Goal: Obtain resource: Obtain resource

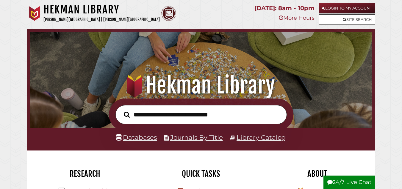
scroll to position [113, 340]
click at [142, 140] on link "Databases" at bounding box center [136, 137] width 41 height 8
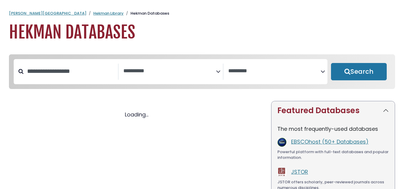
select select "Database Subject Filter"
select select "Database Vendors Filter"
select select "Database Subject Filter"
select select "Database Vendors Filter"
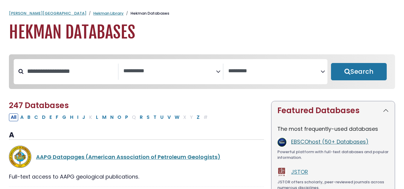
click at [311, 142] on link "EBSCOhost (50+ Databases)" at bounding box center [329, 141] width 77 height 7
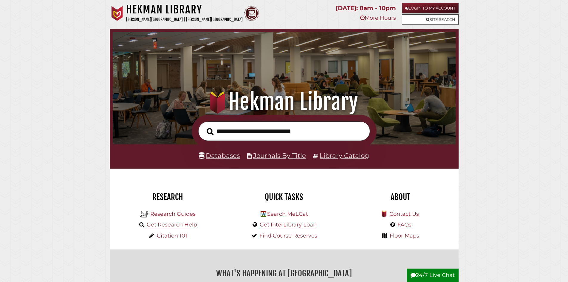
scroll to position [113, 340]
click at [218, 152] on link "Databases" at bounding box center [219, 155] width 41 height 8
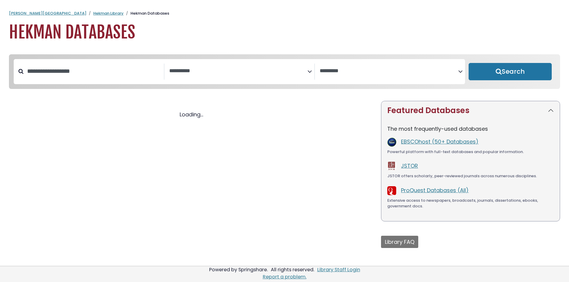
select select "Database Subject Filter"
select select "Database Vendors Filter"
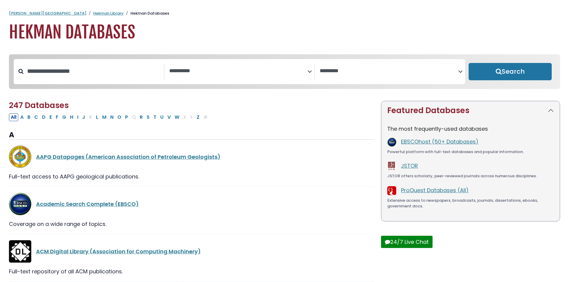
select select "Database Subject Filter"
select select "Database Vendors Filter"
click at [201, 69] on textarea "Search" at bounding box center [238, 71] width 139 height 6
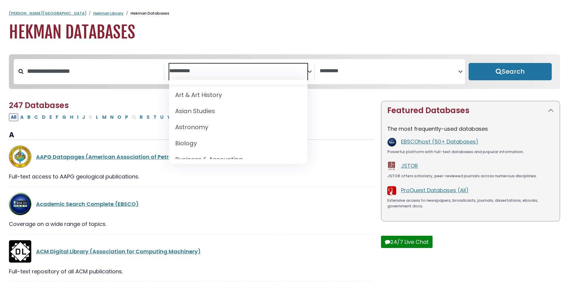
scroll to position [60, 0]
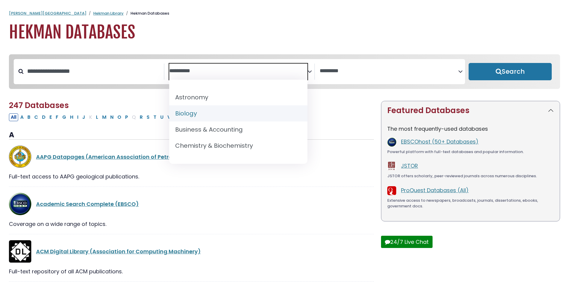
select select "*****"
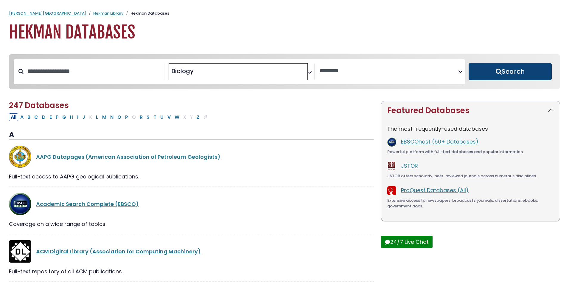
click at [502, 72] on button "Search" at bounding box center [510, 71] width 83 height 17
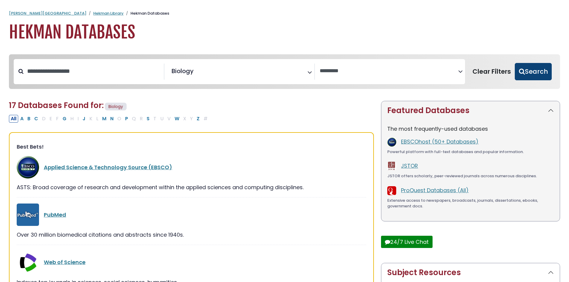
click at [539, 71] on button "Search" at bounding box center [533, 71] width 37 height 17
click at [530, 74] on button "Search" at bounding box center [533, 71] width 37 height 17
click at [215, 72] on span "× Biology" at bounding box center [238, 71] width 139 height 16
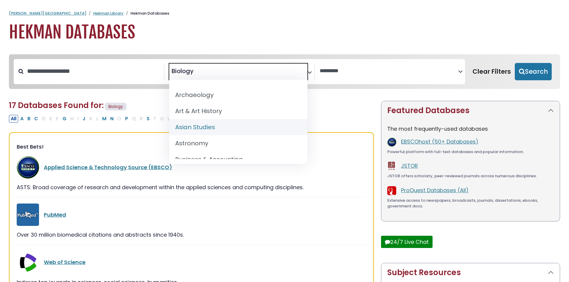
scroll to position [60, 0]
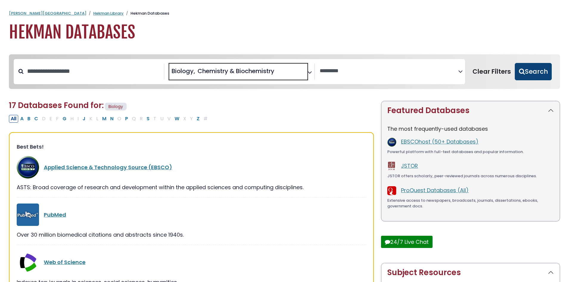
click at [534, 71] on button "Search" at bounding box center [533, 71] width 37 height 17
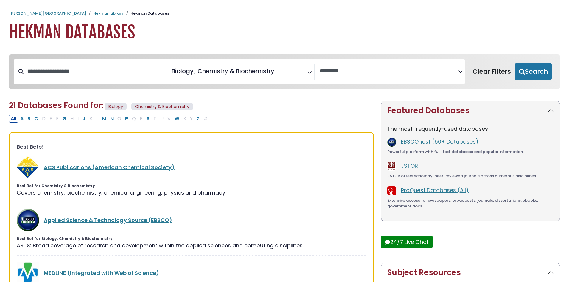
click at [307, 77] on span "× Biology × Chemistry & Biochemistry" at bounding box center [238, 71] width 139 height 16
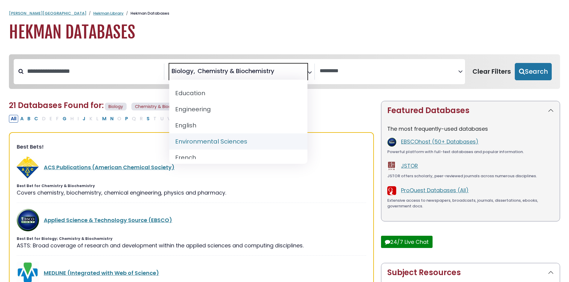
scroll to position [238, 0]
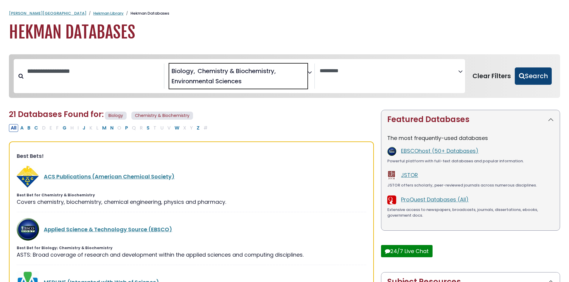
click at [536, 81] on button "Search" at bounding box center [533, 75] width 37 height 17
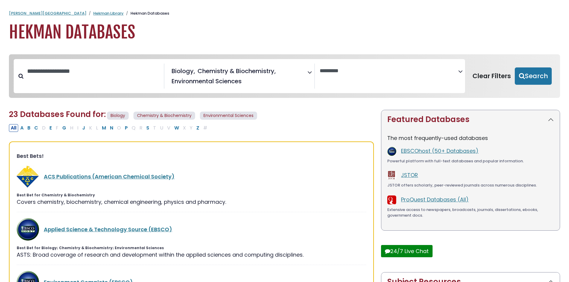
click at [304, 72] on span "× Biology × Chemistry & Biochemistry × Environmental Sciences" at bounding box center [238, 75] width 139 height 25
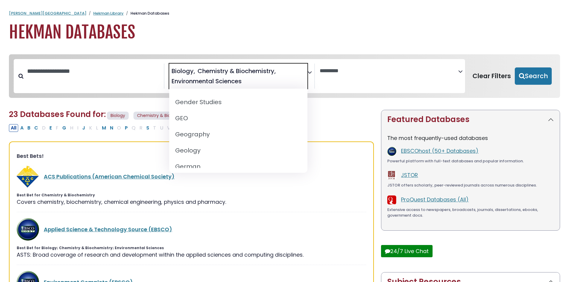
scroll to position [298, 0]
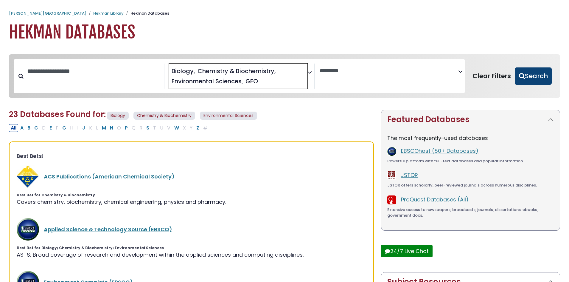
click at [542, 72] on button "Search" at bounding box center [533, 75] width 37 height 17
select select "Database Vendors Filter"
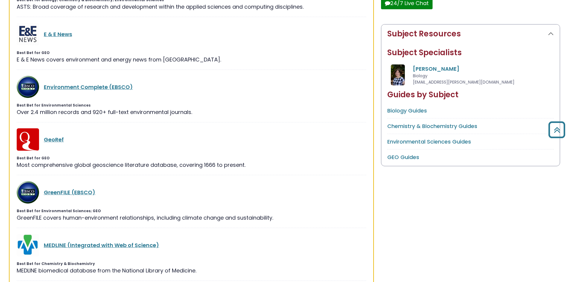
scroll to position [238, 0]
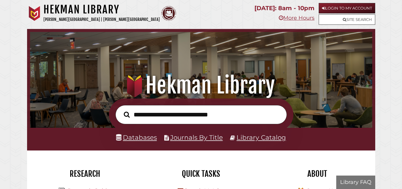
scroll to position [113, 340]
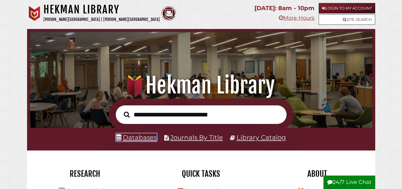
click at [141, 135] on link "Databases" at bounding box center [136, 137] width 41 height 8
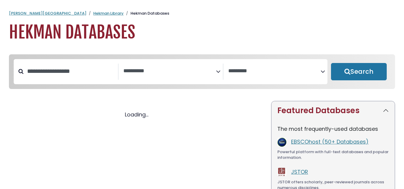
select select "Database Subject Filter"
select select "Database Vendors Filter"
select select "Database Subject Filter"
select select "Database Vendors Filter"
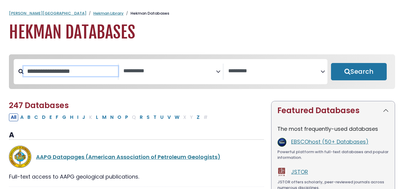
click at [72, 75] on input "Search database by title or keyword" at bounding box center [71, 71] width 94 height 10
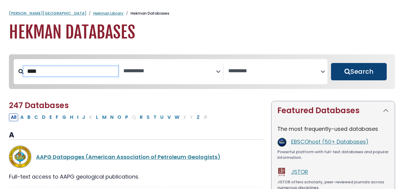
type input "****"
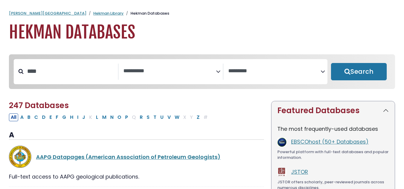
click at [353, 76] on button "Search" at bounding box center [359, 71] width 56 height 17
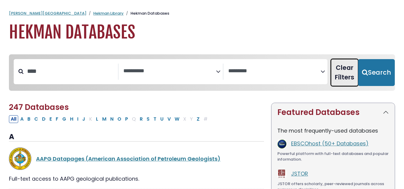
click at [353, 76] on button "Clear Filters" at bounding box center [344, 72] width 27 height 27
select select "Database Subject Filter"
select select "Database Vendors Filter"
type input "****"
select select "Database Subject Filter"
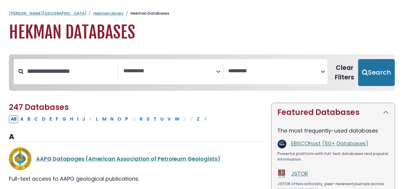
select select "Database Vendors Filter"
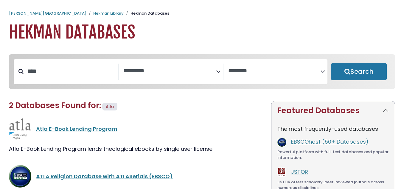
select select "Database Subject Filter"
select select "Database Vendors Filter"
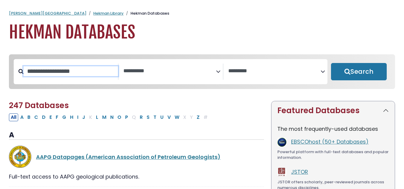
click at [73, 72] on input "Search database by title or keyword" at bounding box center [71, 71] width 94 height 10
type input "****"
click at [331, 63] on button "Search" at bounding box center [359, 71] width 56 height 17
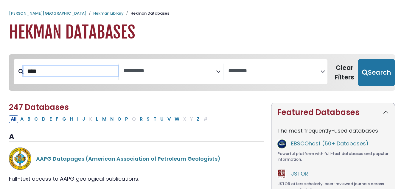
select select "Database Subject Filter"
select select "Database Vendors Filter"
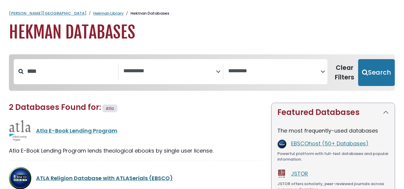
click at [125, 177] on link "ATLA Religion Database with ATLASerials (EBSCO)" at bounding box center [104, 177] width 137 height 7
click at [88, 176] on link "ATLA Religion Database with ATLASerials (EBSCO)" at bounding box center [104, 177] width 137 height 7
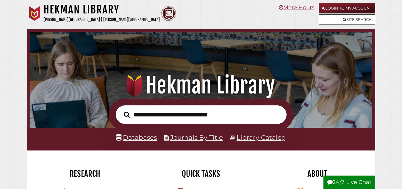
scroll to position [113, 340]
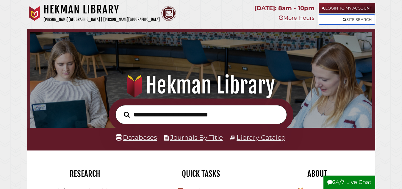
click at [336, 16] on link "Site Search" at bounding box center [347, 19] width 57 height 10
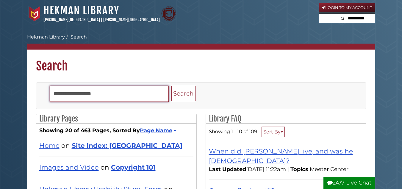
click at [111, 91] on input "Search" at bounding box center [109, 93] width 119 height 16
type input "*****"
click at [172, 85] on button "Search" at bounding box center [184, 93] width 24 height 16
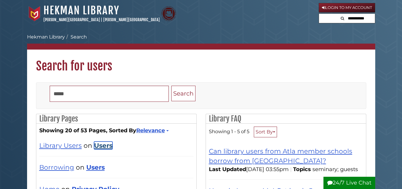
click at [99, 145] on link "Users" at bounding box center [103, 145] width 18 height 8
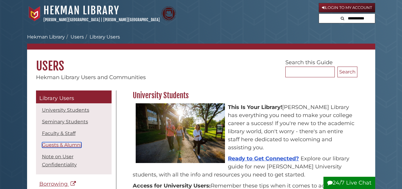
click at [80, 147] on link "Guests & Alumni" at bounding box center [62, 145] width 40 height 6
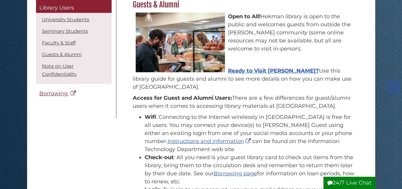
scroll to position [621, 0]
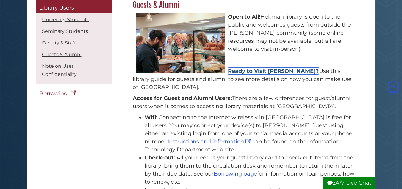
click at [246, 71] on link "Ready to Visit Hekman?" at bounding box center [273, 71] width 91 height 7
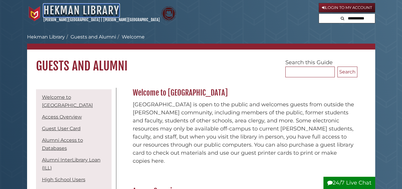
click at [94, 12] on link "Hekman Library" at bounding box center [81, 10] width 76 height 13
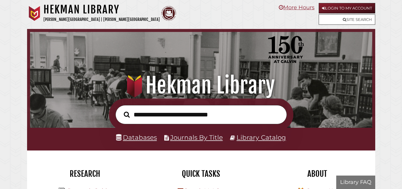
scroll to position [113, 340]
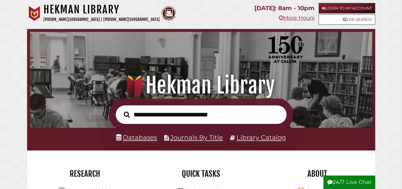
click at [149, 116] on input "text" at bounding box center [202, 114] width 172 height 19
click at [143, 116] on input "text" at bounding box center [202, 114] width 172 height 19
type input "**********"
click at [121, 110] on button "Search" at bounding box center [127, 114] width 12 height 9
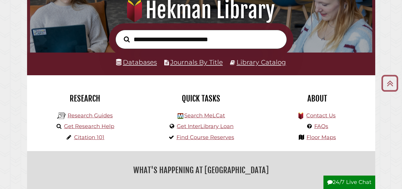
scroll to position [89, 0]
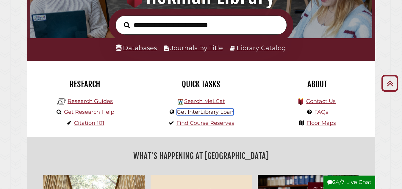
click at [199, 113] on link "Get InterLibrary Loan" at bounding box center [205, 111] width 57 height 7
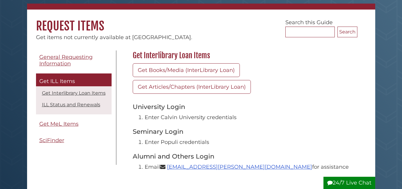
scroll to position [30, 0]
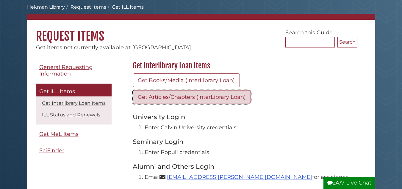
click at [204, 96] on link "Get Articles/Chapters (InterLibrary Loan)" at bounding box center [192, 97] width 118 height 14
